Goal: Task Accomplishment & Management: Manage account settings

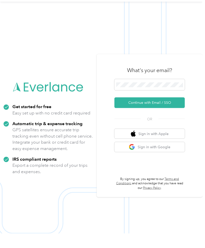
click at [175, 112] on button "Continue with Email / SSO" at bounding box center [150, 117] width 71 height 11
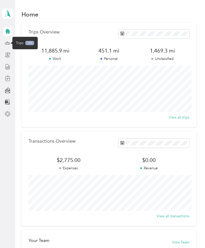
click at [8, 42] on icon at bounding box center [8, 43] width 6 height 6
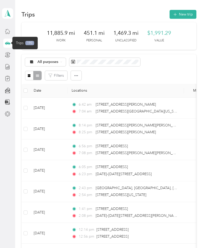
click at [60, 62] on icon at bounding box center [61, 62] width 2 height 2
click at [162, 66] on div "All purposes Filters" at bounding box center [109, 68] width 175 height 29
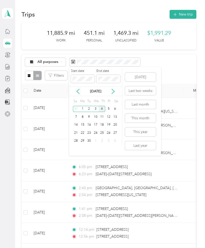
click at [146, 104] on button "Last month" at bounding box center [140, 104] width 31 height 9
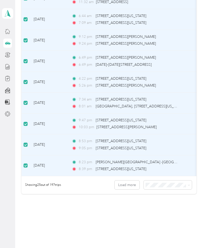
scroll to position [429, 0]
click at [134, 186] on button "Load more" at bounding box center [127, 185] width 25 height 9
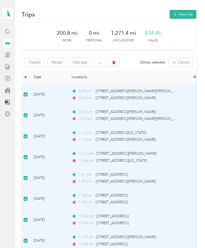
scroll to position [0, 0]
click at [153, 62] on span "25 trips selected" at bounding box center [152, 62] width 25 height 5
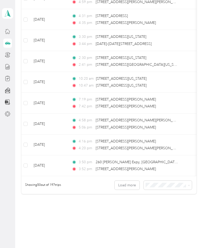
scroll to position [951, 0]
click at [129, 185] on button "Load more" at bounding box center [127, 185] width 25 height 9
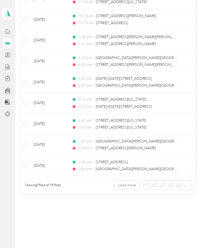
scroll to position [1472, 0]
click at [133, 186] on button "Load more" at bounding box center [127, 185] width 25 height 9
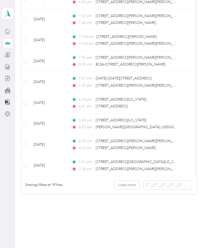
scroll to position [1994, 0]
click at [131, 183] on button "Load more" at bounding box center [127, 185] width 25 height 9
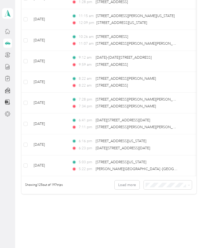
scroll to position [2516, 0]
click at [169, 214] on span "100 per load" at bounding box center [160, 212] width 21 height 4
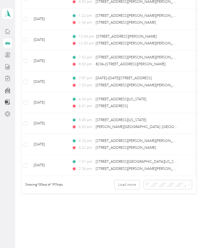
scroll to position [1994, 0]
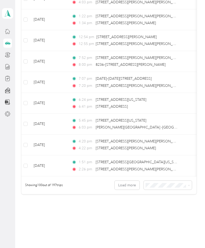
click at [130, 185] on button "Load more" at bounding box center [127, 185] width 25 height 9
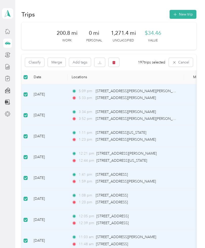
scroll to position [0, 0]
click at [35, 62] on button "Classify" at bounding box center [34, 62] width 19 height 9
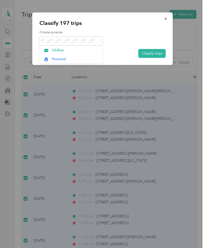
click at [59, 50] on span "Globus" at bounding box center [75, 49] width 47 height 5
click at [155, 52] on button "Classify trips" at bounding box center [152, 53] width 27 height 9
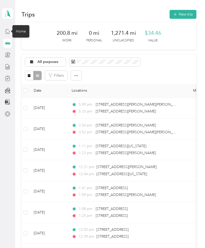
click at [9, 29] on icon at bounding box center [8, 31] width 6 height 6
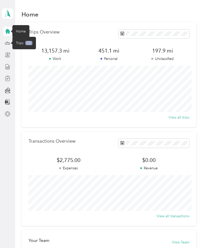
click at [9, 41] on icon at bounding box center [8, 43] width 6 height 6
